Goal: Find specific page/section: Find specific page/section

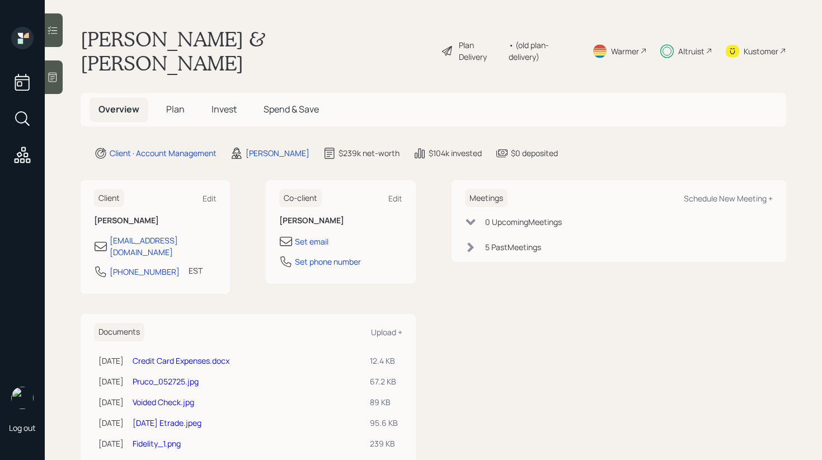
click at [49, 29] on icon at bounding box center [52, 30] width 11 height 11
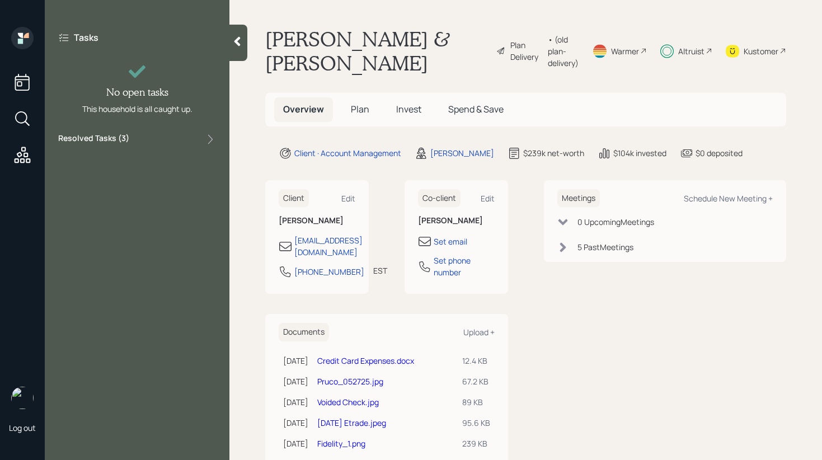
click at [164, 146] on div "Tasks No open tasks This household is all caught up. Resolved Tasks ( 3 )" at bounding box center [137, 89] width 185 height 124
click at [154, 131] on div "Tasks No open tasks This household is all caught up. Resolved Tasks ( 3 )" at bounding box center [137, 89] width 185 height 124
click at [153, 145] on div "Resolved Tasks ( 3 )" at bounding box center [137, 139] width 158 height 13
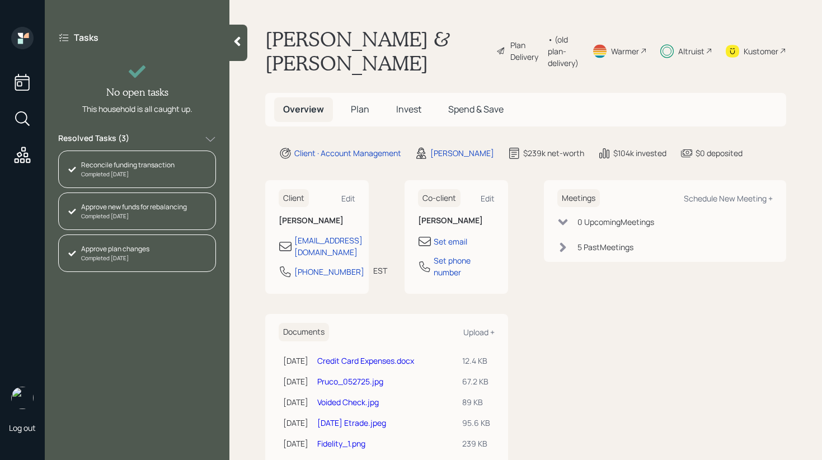
click at [153, 144] on div "Resolved Tasks ( 3 )" at bounding box center [137, 139] width 158 height 13
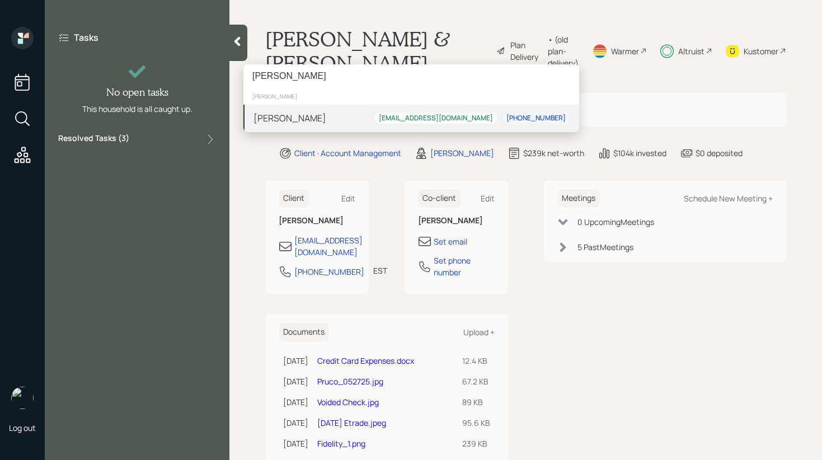
type input "[PERSON_NAME]"
click at [331, 118] on div "[PERSON_NAME] [PERSON_NAME][EMAIL_ADDRESS][DOMAIN_NAME] [PHONE_NUMBER]" at bounding box center [411, 118] width 336 height 27
